Goal: Transaction & Acquisition: Purchase product/service

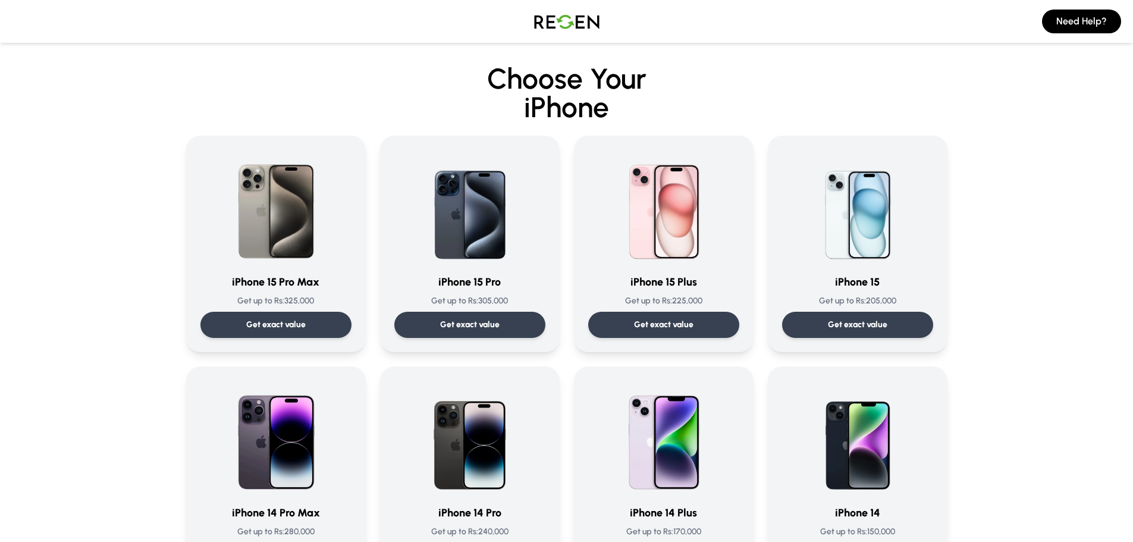
scroll to position [1130, 0]
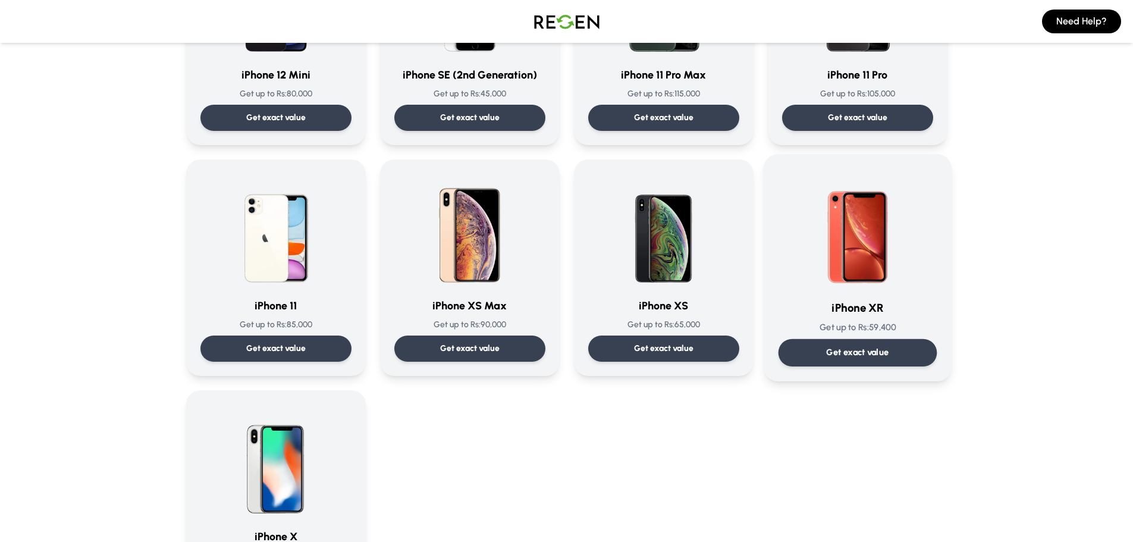
click at [849, 350] on p "Get exact value" at bounding box center [857, 352] width 62 height 12
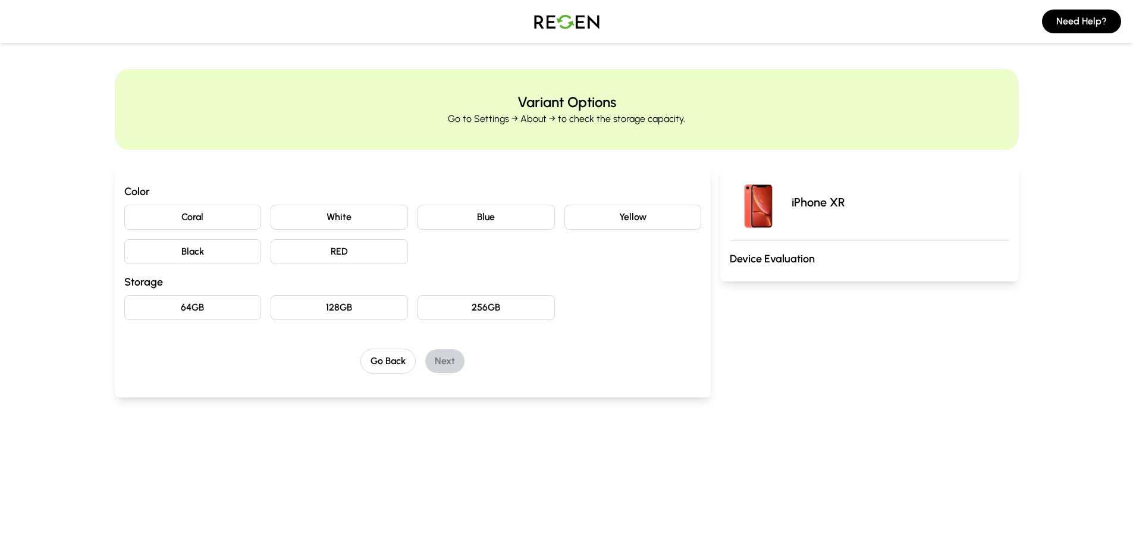
click at [338, 211] on button "White" at bounding box center [339, 217] width 137 height 25
click at [207, 312] on button "64GB" at bounding box center [192, 307] width 137 height 25
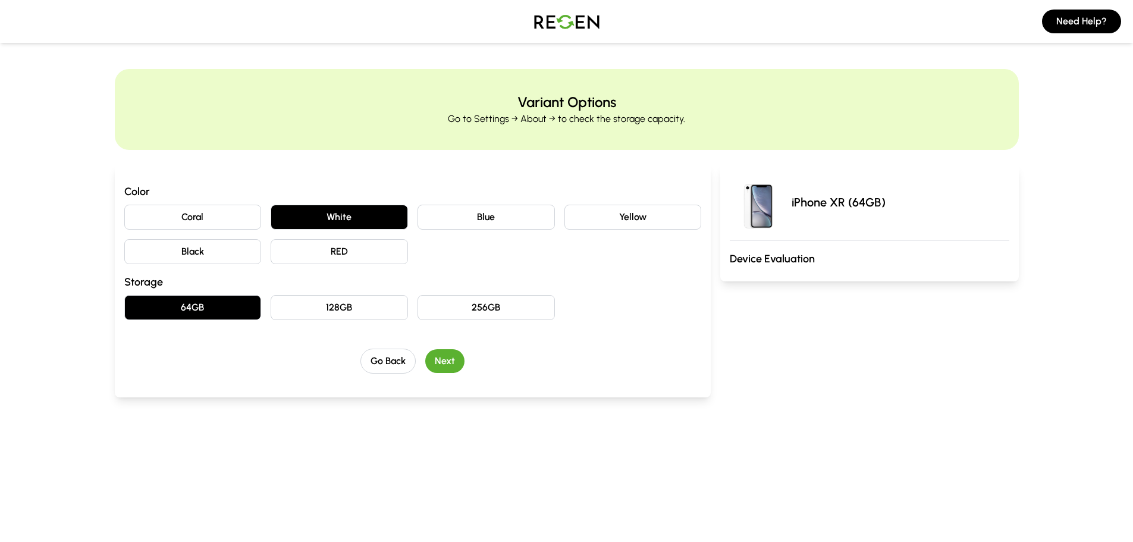
click at [450, 359] on button "Next" at bounding box center [444, 361] width 39 height 24
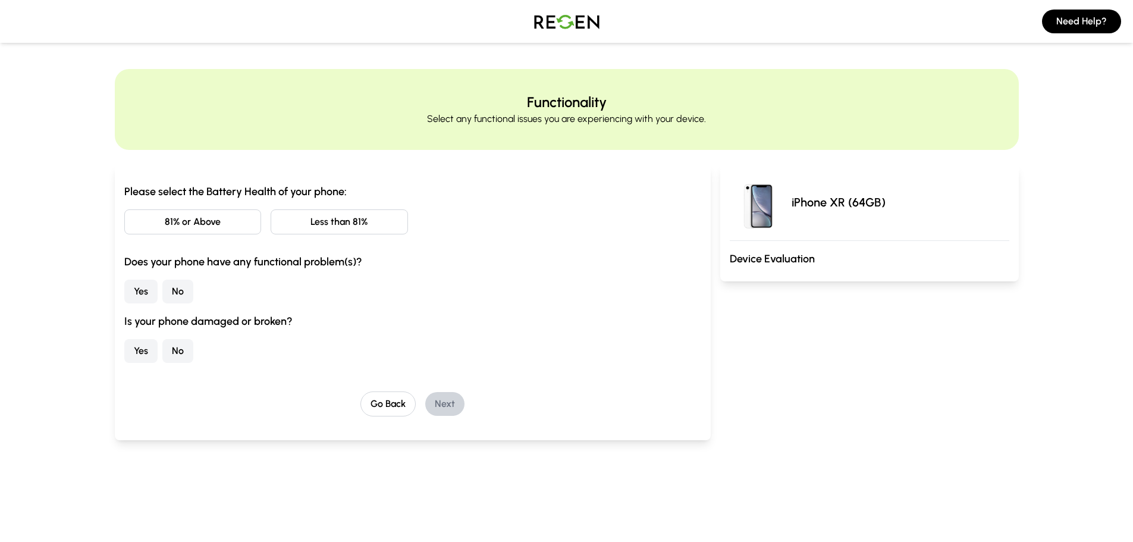
click at [229, 224] on button "81% or Above" at bounding box center [192, 221] width 137 height 25
click at [187, 284] on button "No" at bounding box center [177, 291] width 31 height 24
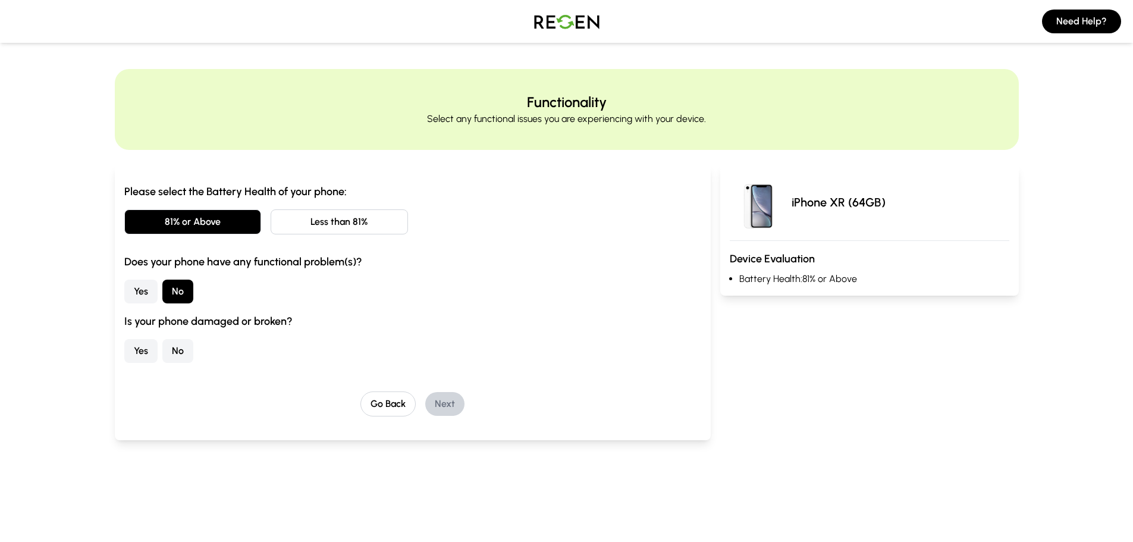
click at [148, 349] on button "Yes" at bounding box center [140, 351] width 33 height 24
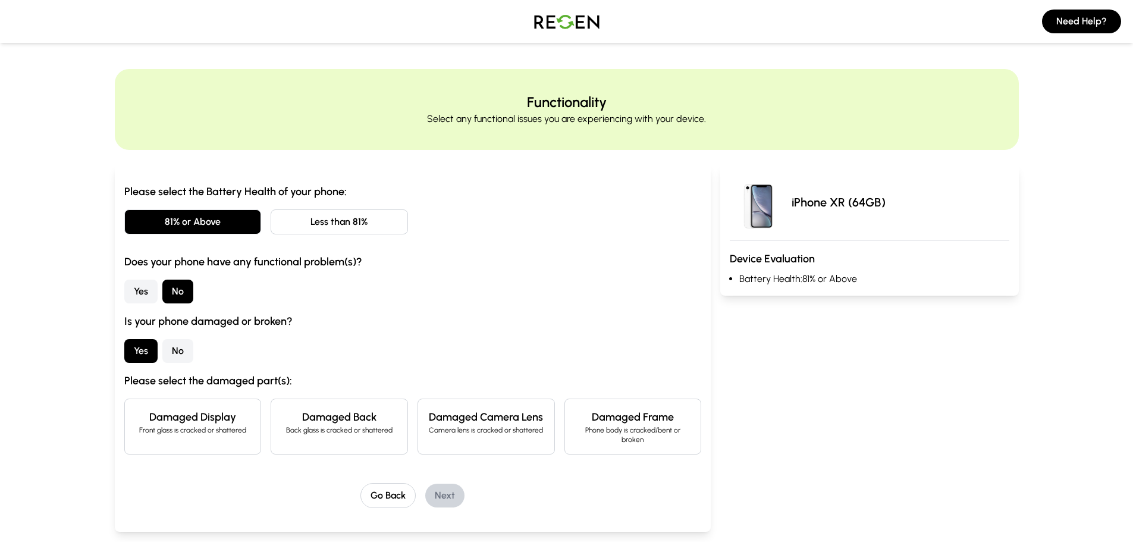
click at [199, 428] on p "Front glass is cracked or shattered" at bounding box center [192, 430] width 117 height 10
click at [441, 494] on button "Next" at bounding box center [444, 495] width 39 height 24
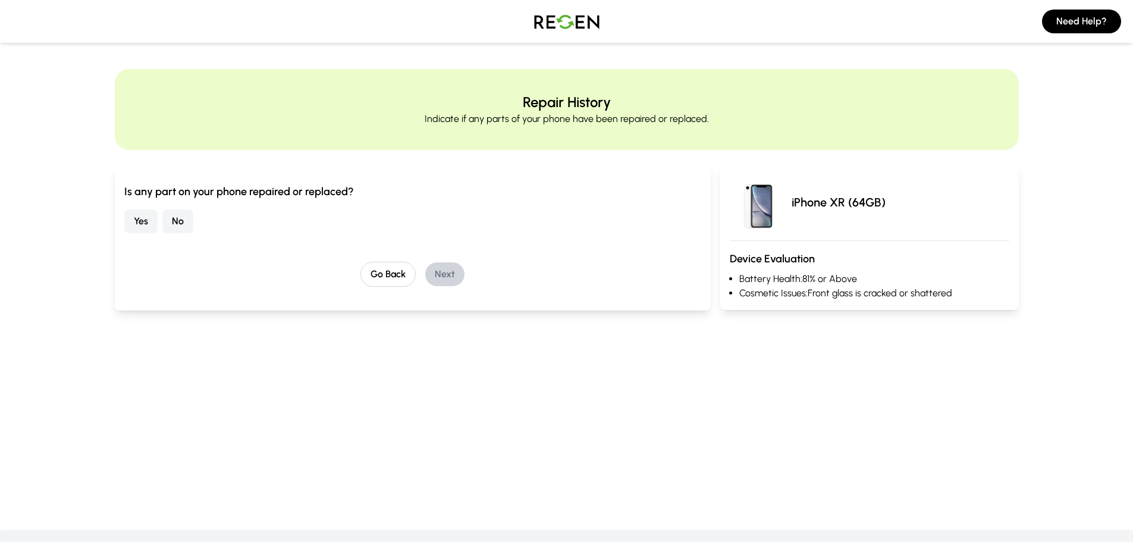
click at [181, 213] on button "No" at bounding box center [177, 221] width 31 height 24
click at [447, 273] on button "Next" at bounding box center [444, 274] width 39 height 24
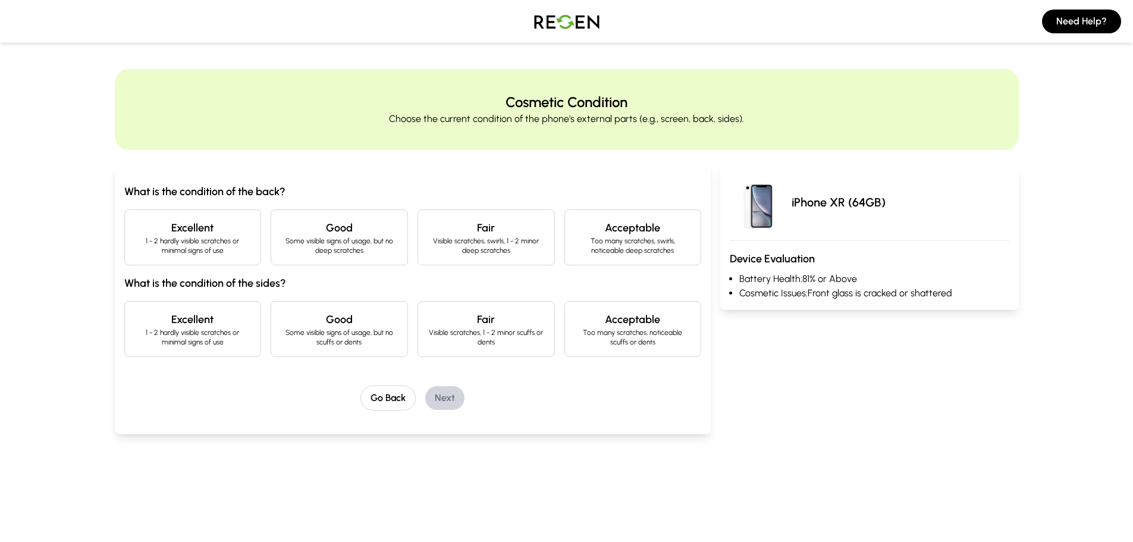
click at [332, 232] on h4 "Good" at bounding box center [339, 227] width 117 height 17
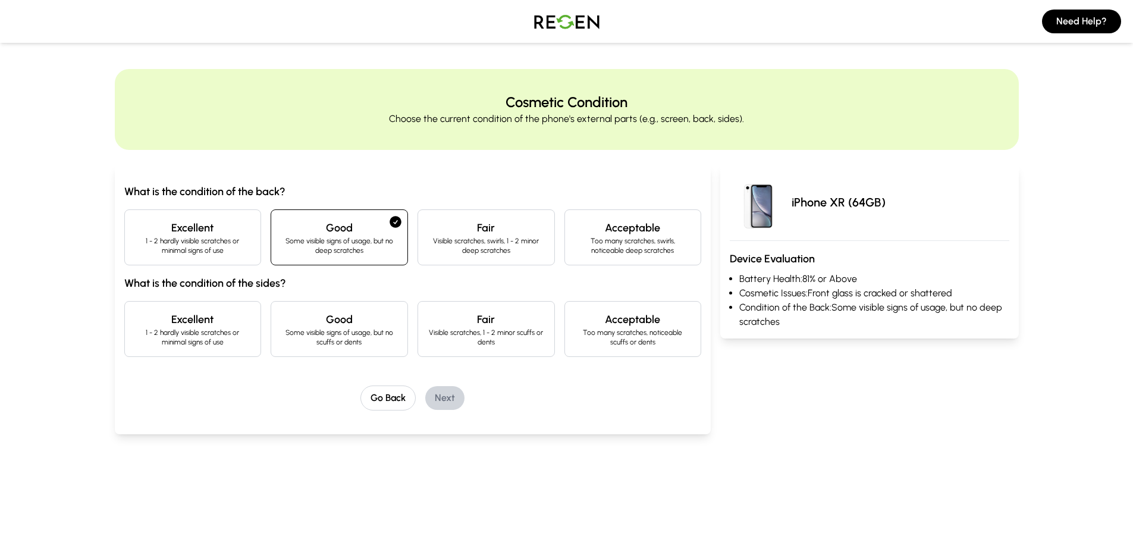
click at [332, 307] on div "Good Some visible signs of usage, but no scuffs or dents" at bounding box center [339, 329] width 137 height 56
click at [233, 241] on p "1 - 2 hardly visible scratches or minimal signs of use" at bounding box center [192, 245] width 117 height 19
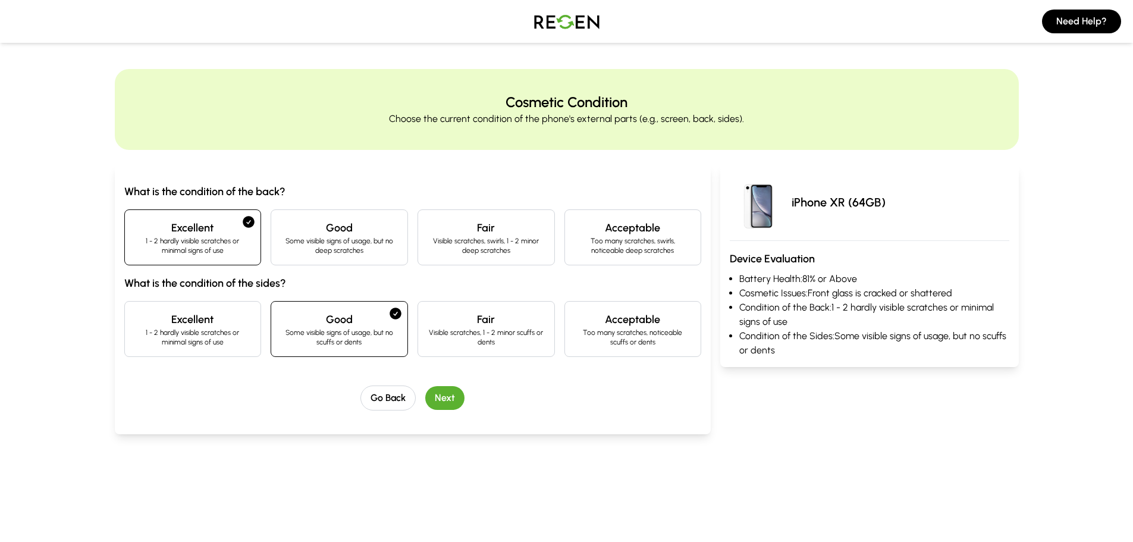
click at [208, 317] on h4 "Excellent" at bounding box center [192, 319] width 117 height 17
click at [448, 397] on button "Next" at bounding box center [444, 398] width 39 height 24
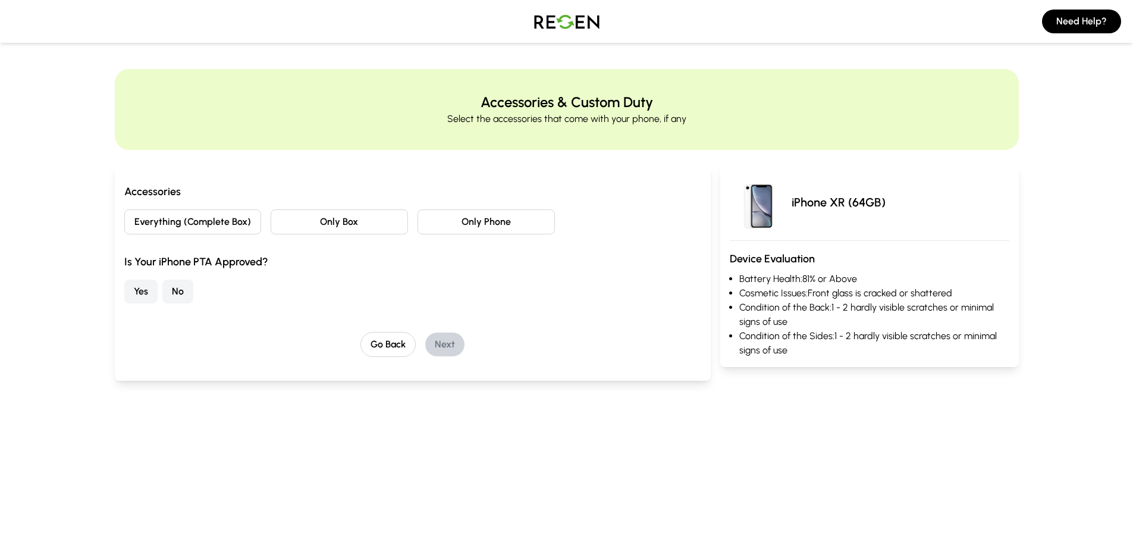
click at [237, 225] on button "Everything (Complete Box)" at bounding box center [192, 221] width 137 height 25
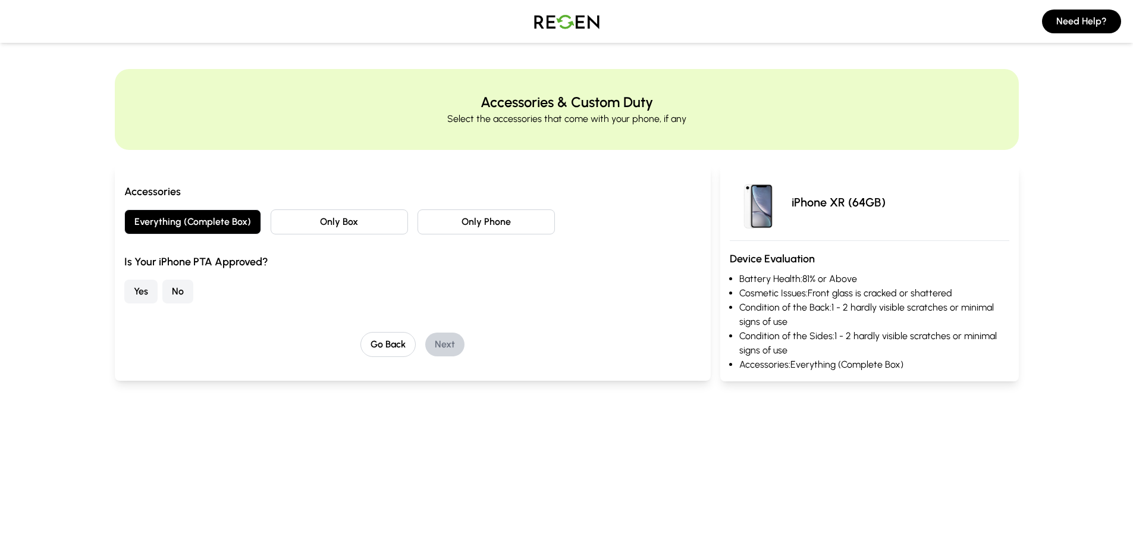
click at [142, 291] on button "Yes" at bounding box center [140, 291] width 33 height 24
click at [447, 350] on button "Next" at bounding box center [444, 344] width 39 height 24
